Goal: Check status: Check status

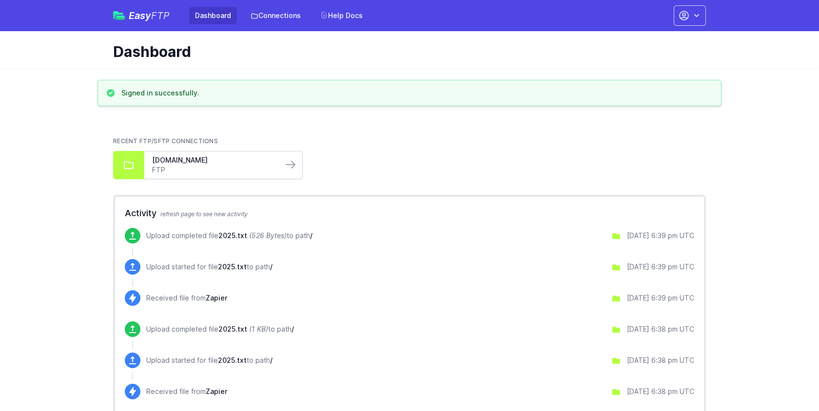
click at [279, 171] on div "data.carfax.com FTP" at bounding box center [213, 165] width 138 height 27
click at [295, 163] on icon at bounding box center [291, 165] width 12 height 12
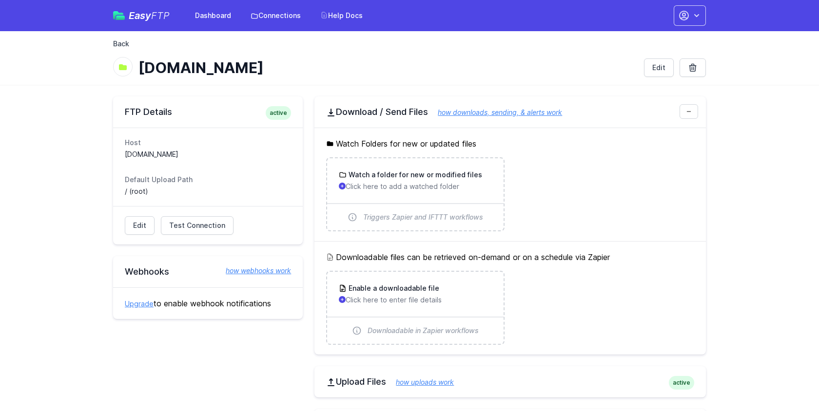
click at [120, 44] on link "Back" at bounding box center [121, 44] width 16 height 10
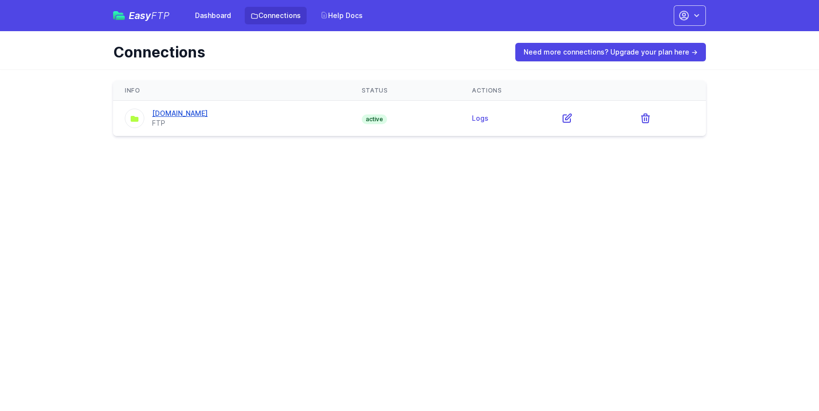
click at [193, 116] on link "[DOMAIN_NAME]" at bounding box center [180, 113] width 56 height 8
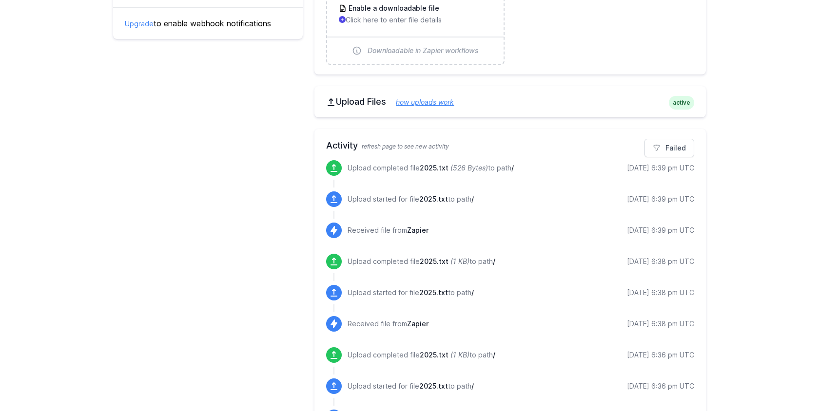
scroll to position [280, 0]
click at [660, 156] on link "Failed" at bounding box center [669, 148] width 50 height 19
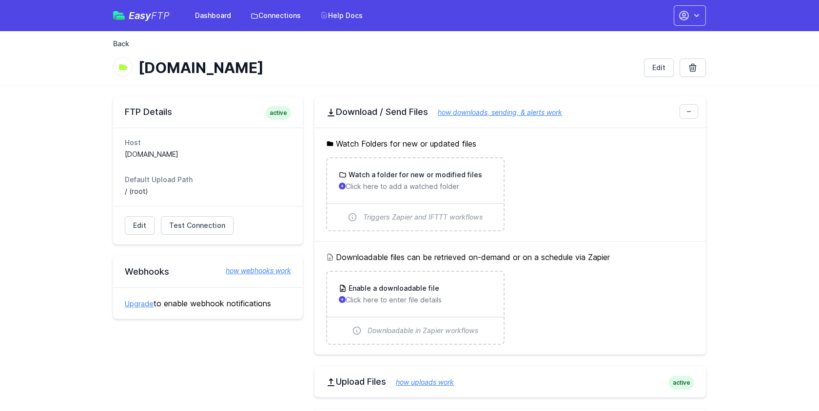
click at [120, 46] on link "Back" at bounding box center [121, 44] width 16 height 10
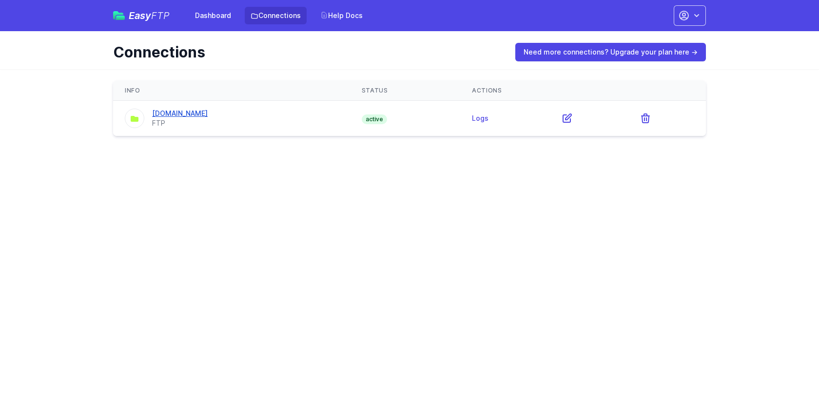
click at [192, 109] on div "[DOMAIN_NAME]" at bounding box center [180, 114] width 56 height 10
click at [185, 113] on link "[DOMAIN_NAME]" at bounding box center [180, 113] width 56 height 8
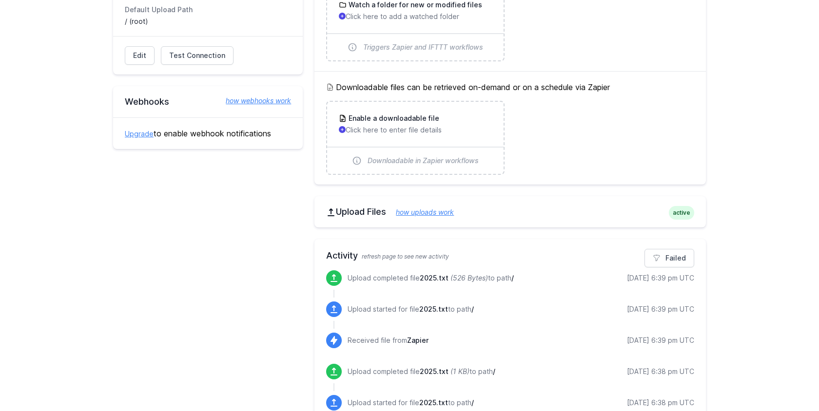
scroll to position [316, 0]
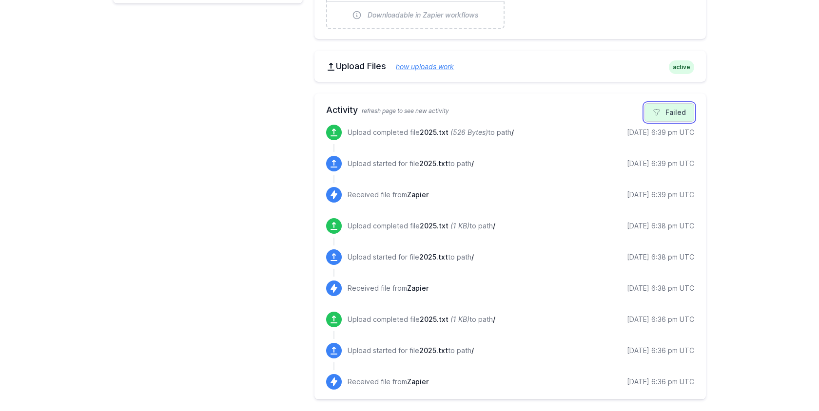
click at [669, 113] on link "Failed" at bounding box center [669, 112] width 50 height 19
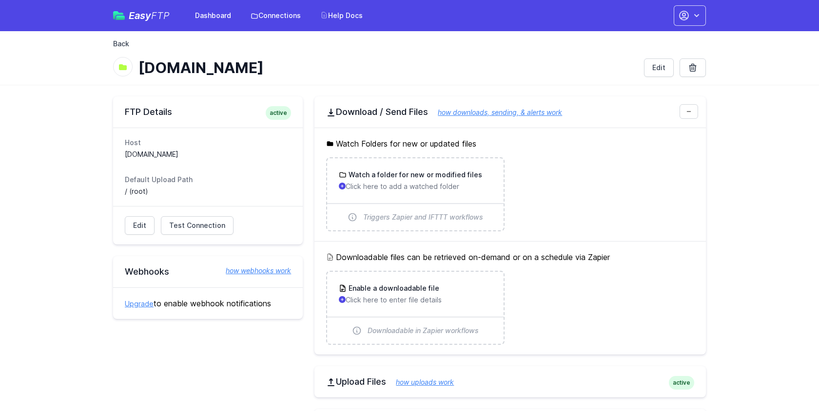
click at [121, 40] on link "Back" at bounding box center [121, 44] width 16 height 10
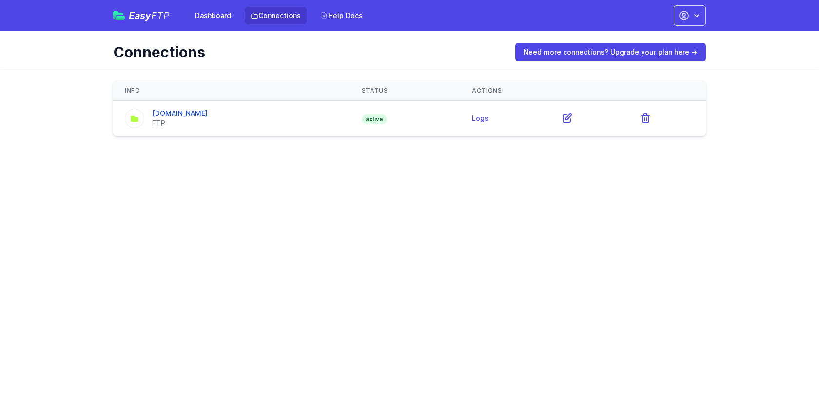
click at [418, 148] on html "Easy FTP Dashboard Connections Help Docs Account Settings Your Profile Contact …" at bounding box center [409, 74] width 819 height 148
click at [184, 115] on link "[DOMAIN_NAME]" at bounding box center [180, 113] width 56 height 8
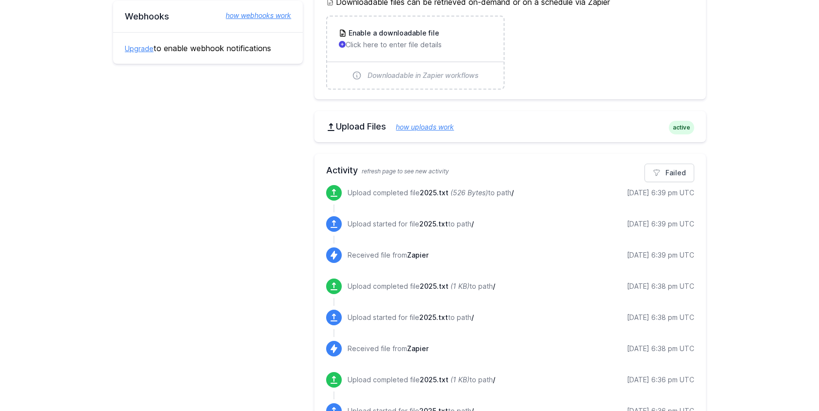
scroll to position [316, 0]
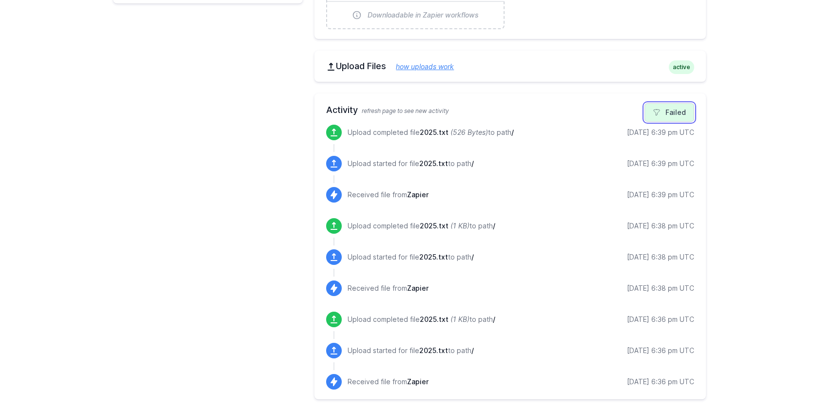
click at [667, 118] on link "Failed" at bounding box center [669, 112] width 50 height 19
click at [664, 114] on link "Failed" at bounding box center [669, 112] width 50 height 19
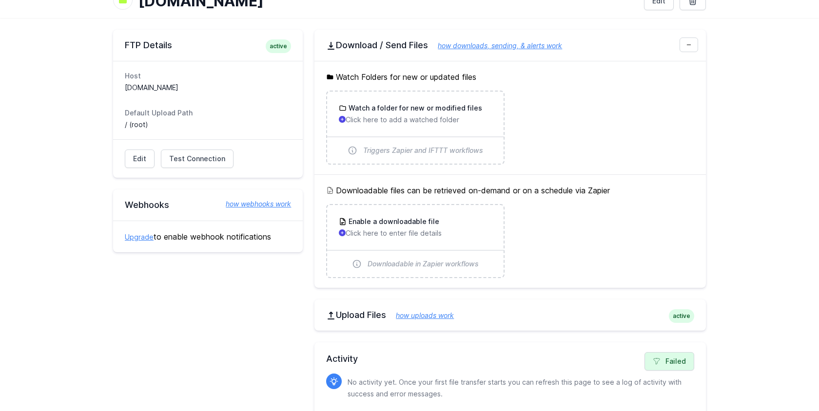
scroll to position [67, 0]
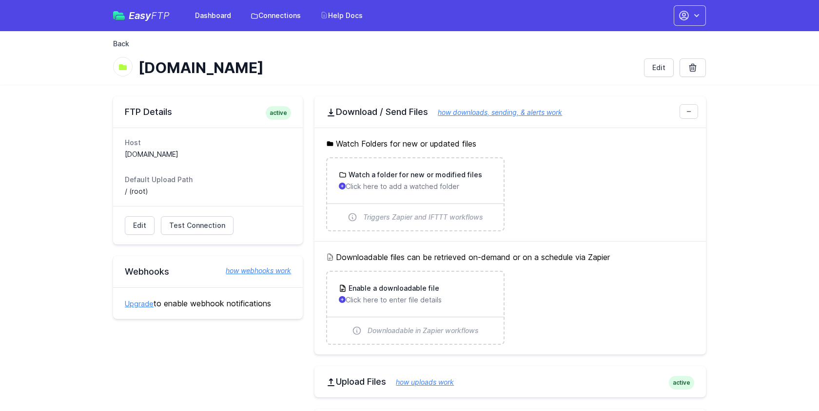
click at [125, 46] on link "Back" at bounding box center [121, 44] width 16 height 10
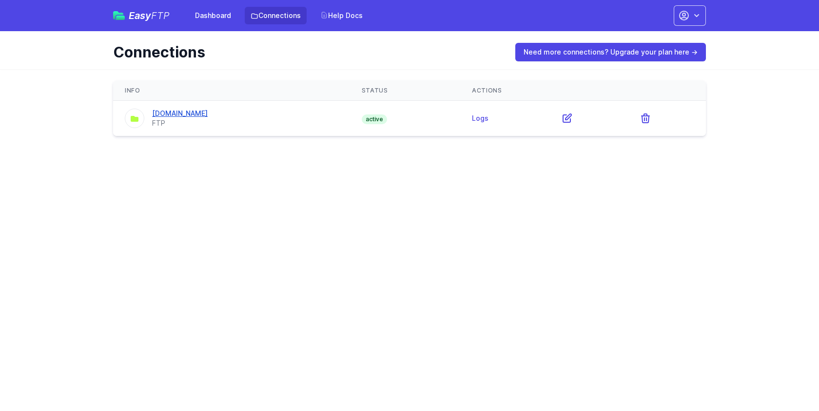
click at [184, 118] on div "[DOMAIN_NAME]" at bounding box center [180, 114] width 56 height 10
